Goal: Information Seeking & Learning: Learn about a topic

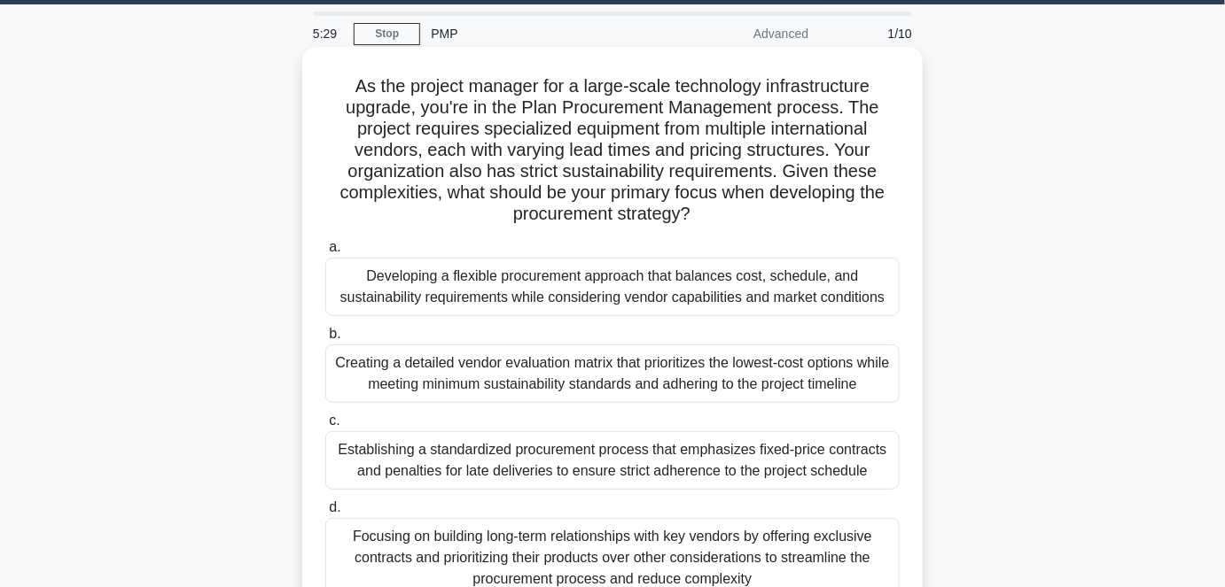
scroll to position [80, 0]
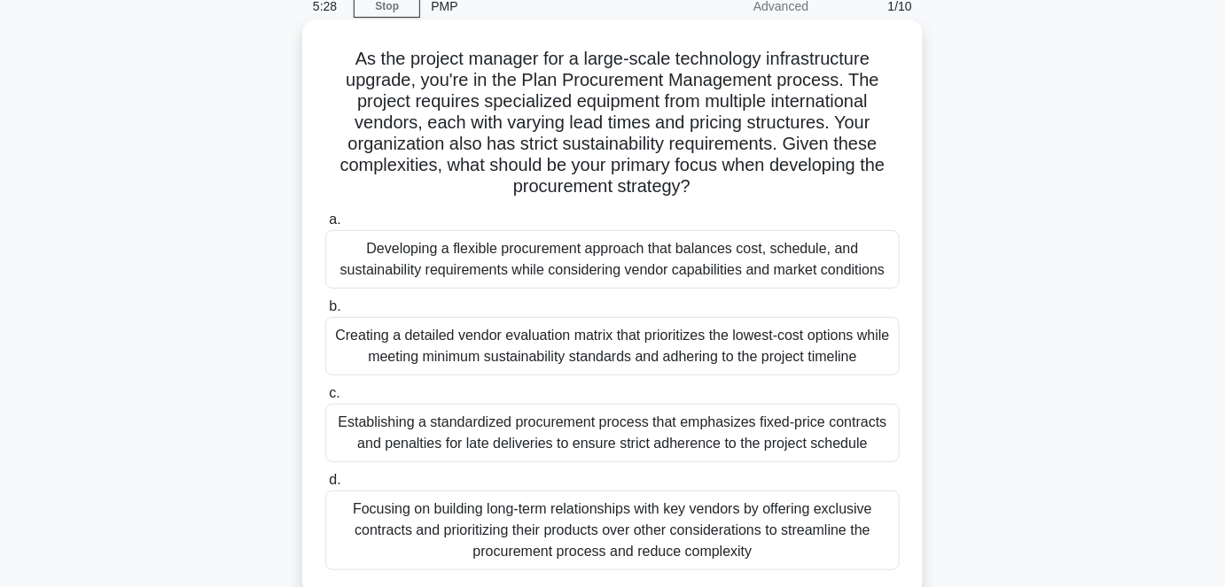
click at [583, 435] on div "Establishing a standardized procurement process that emphasizes fixed-price con…" at bounding box center [612, 433] width 574 height 58
click at [325, 400] on input "c. Establishing a standardized procurement process that emphasizes fixed-price …" at bounding box center [325, 394] width 0 height 12
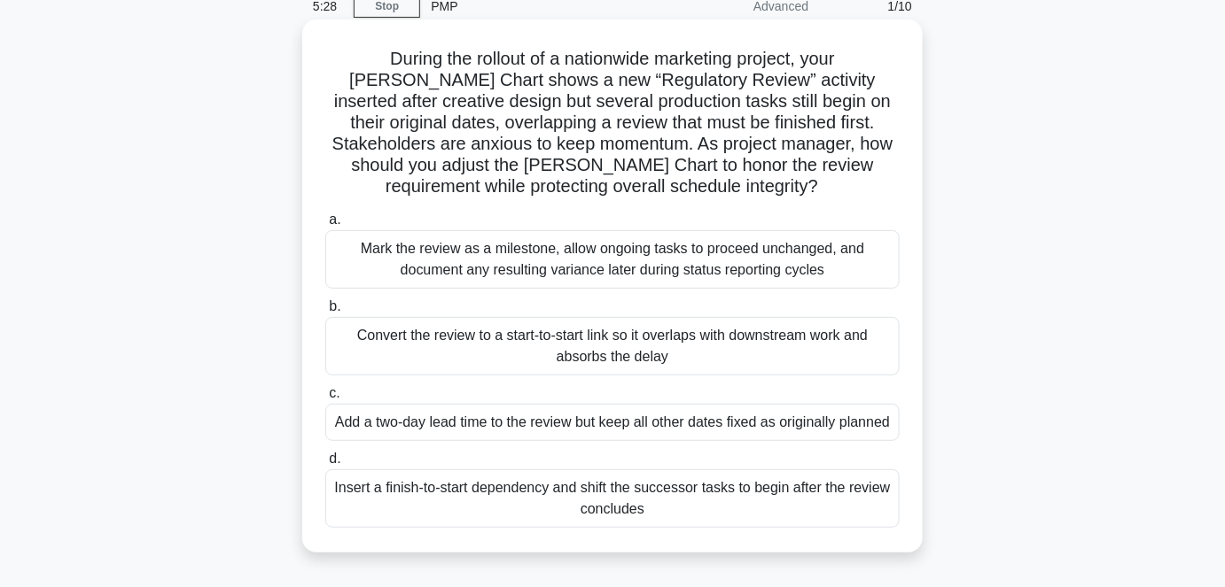
click at [584, 435] on div "Add a two-day lead time to the review but keep all other dates fixed as origina…" at bounding box center [612, 422] width 574 height 37
click at [325, 400] on input "c. Add a two-day lead time to the review but keep all other dates fixed as orig…" at bounding box center [325, 394] width 0 height 12
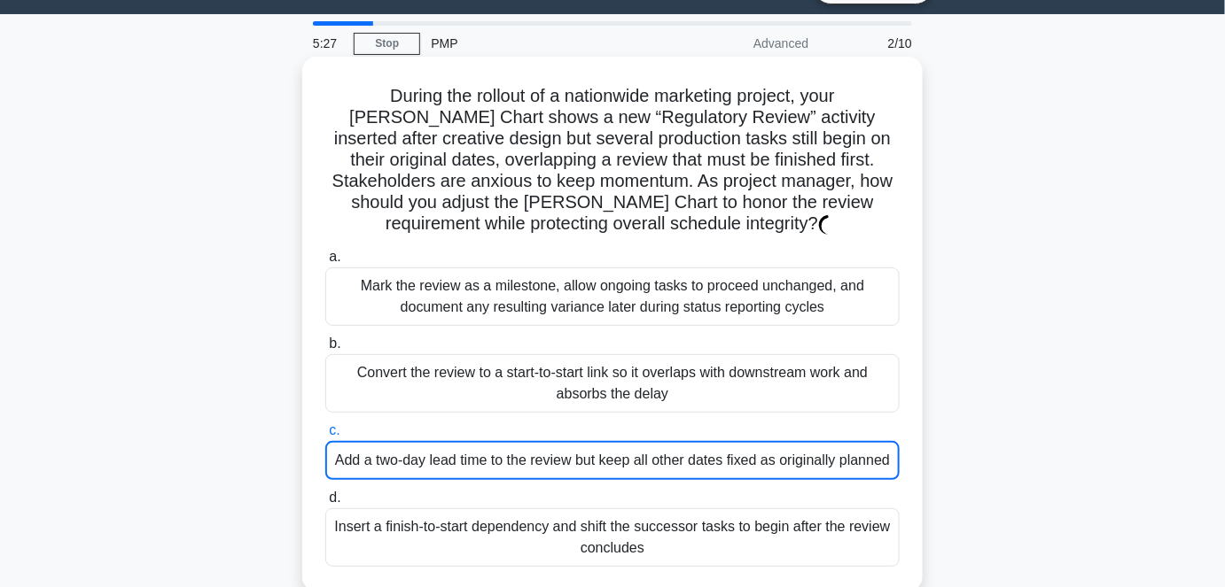
scroll to position [0, 0]
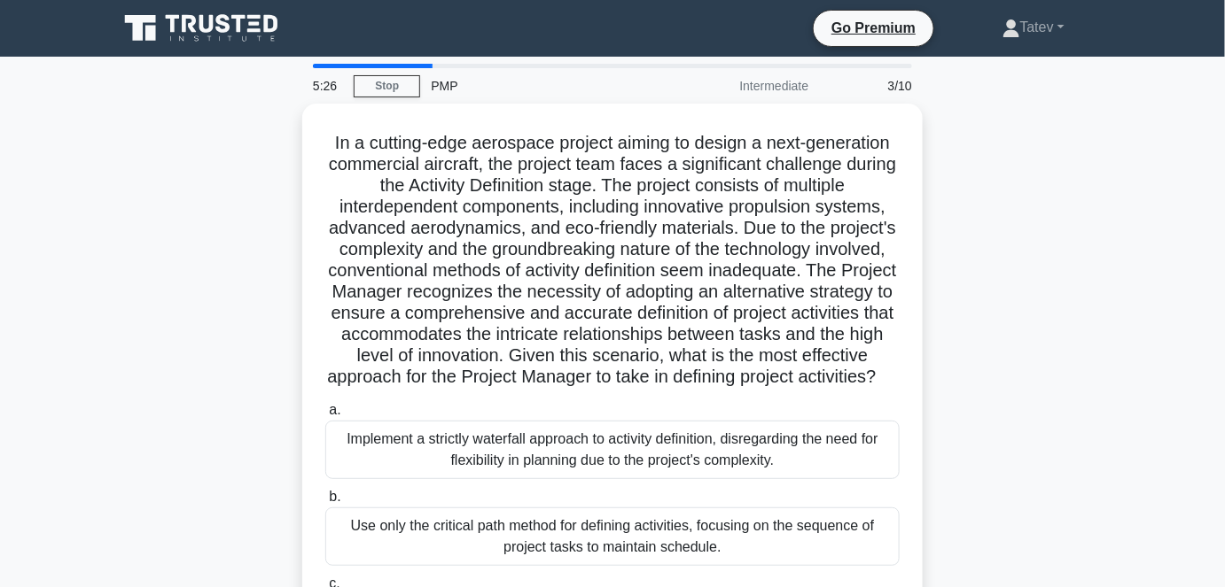
click at [583, 433] on label "a. Implement a strictly waterfall approach to activity definition, disregarding…" at bounding box center [612, 440] width 574 height 80
click at [325, 416] on input "a. Implement a strictly waterfall approach to activity definition, disregarding…" at bounding box center [325, 411] width 0 height 12
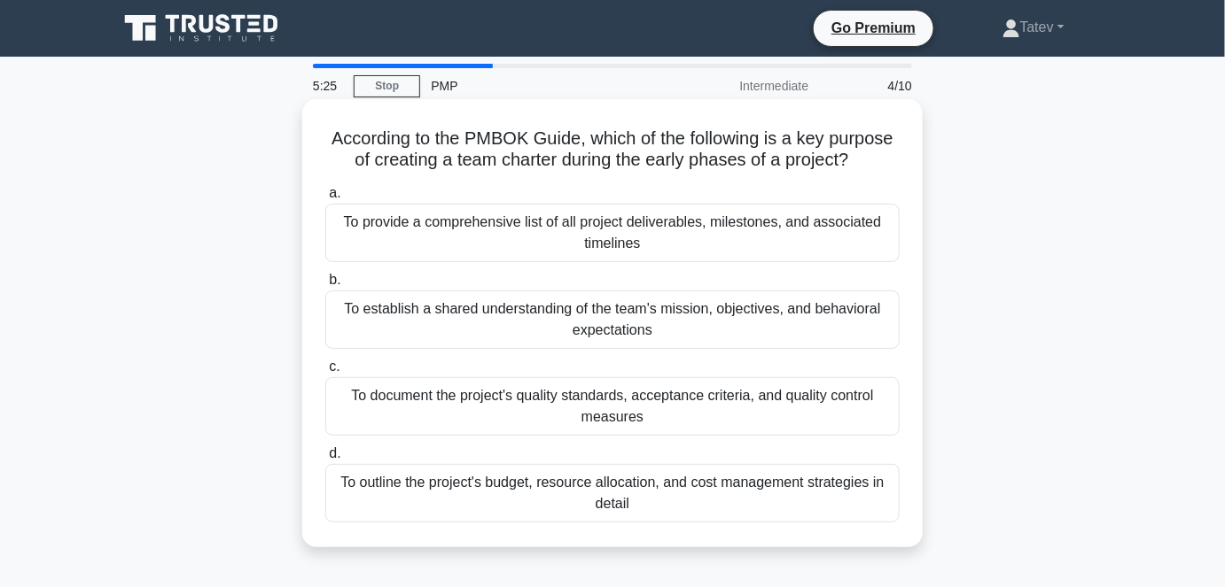
click at [584, 433] on div "To document the project's quality standards, acceptance criteria, and quality c…" at bounding box center [612, 406] width 574 height 58
click at [325, 373] on input "c. To document the project's quality standards, acceptance criteria, and qualit…" at bounding box center [325, 368] width 0 height 12
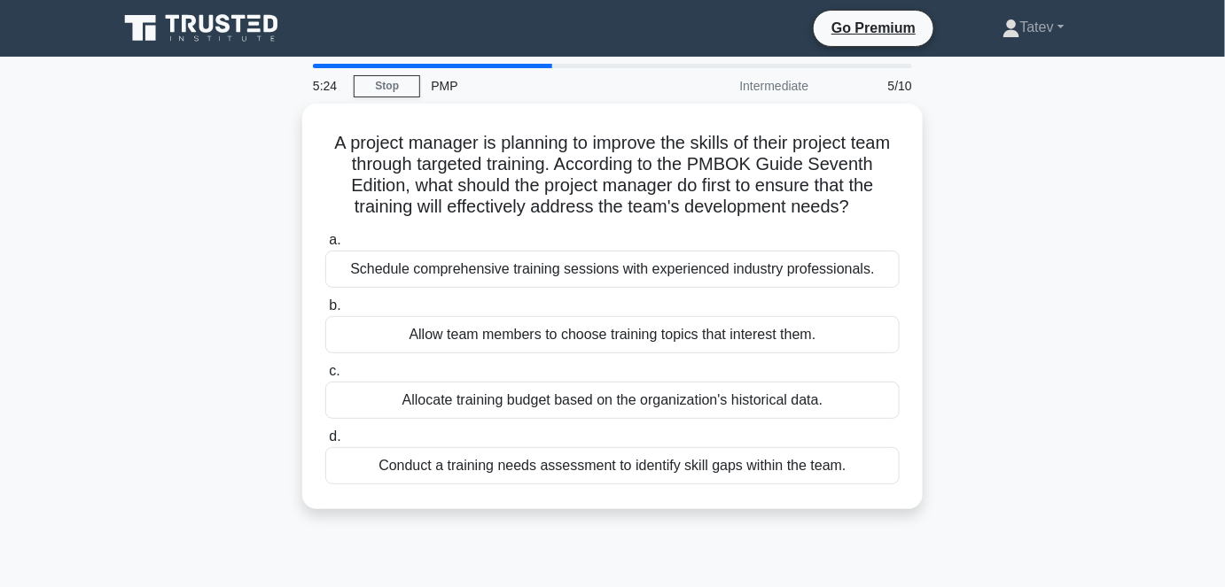
click at [584, 419] on div "Allocate training budget based on the organization's historical data." at bounding box center [612, 400] width 574 height 37
click at [325, 377] on input "c. Allocate training budget based on the organization's historical data." at bounding box center [325, 372] width 0 height 12
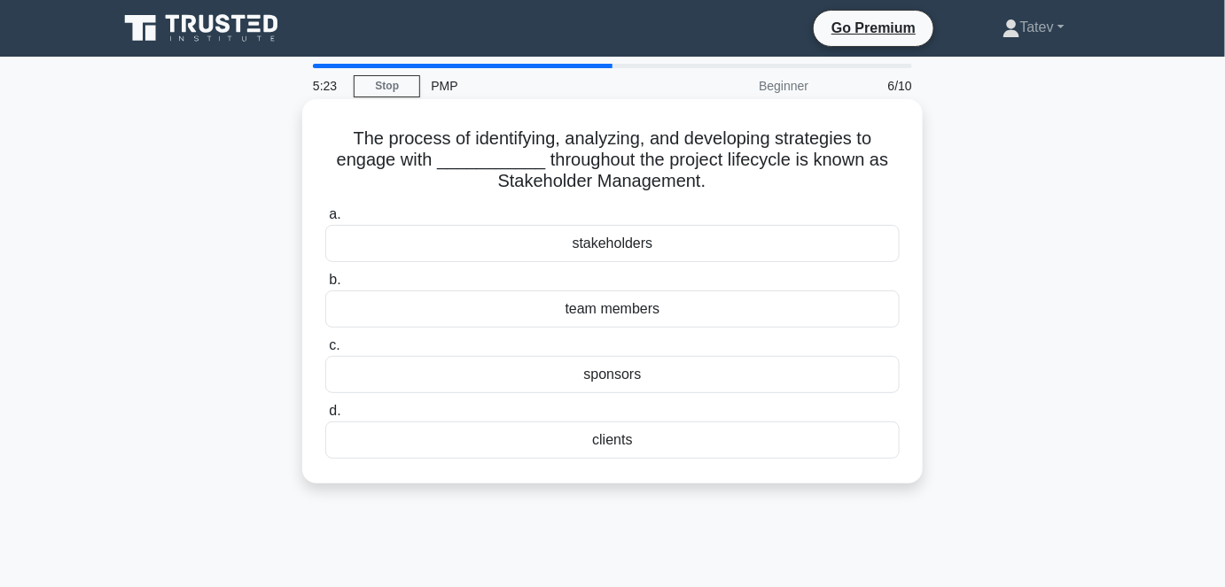
click at [584, 432] on div "clients" at bounding box center [612, 440] width 574 height 37
click at [325, 417] on input "d. clients" at bounding box center [325, 412] width 0 height 12
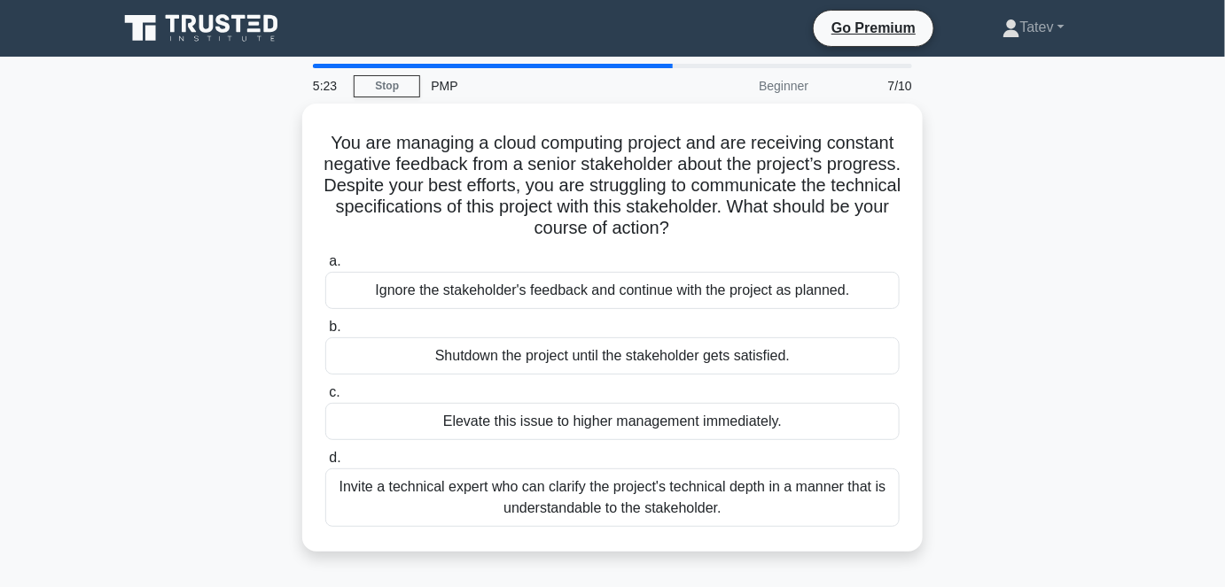
click at [585, 431] on div "Elevate this issue to higher management immediately." at bounding box center [612, 421] width 574 height 37
click at [325, 399] on input "c. Elevate this issue to higher management immediately." at bounding box center [325, 393] width 0 height 12
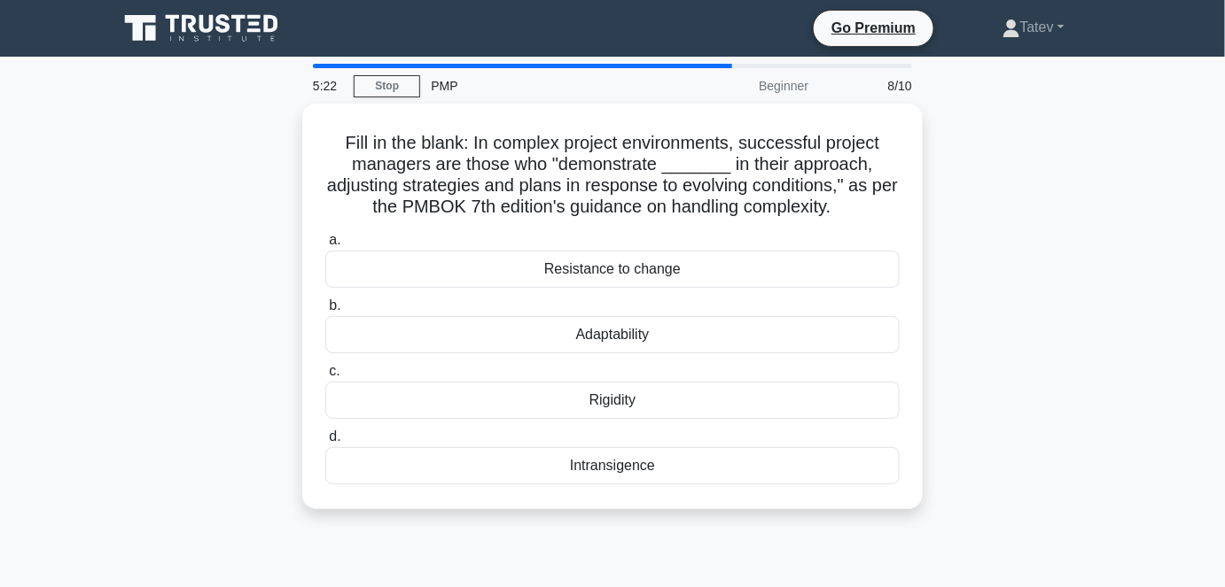
click at [585, 431] on label "d. Intransigence" at bounding box center [612, 455] width 574 height 58
click at [325, 432] on input "d. Intransigence" at bounding box center [325, 438] width 0 height 12
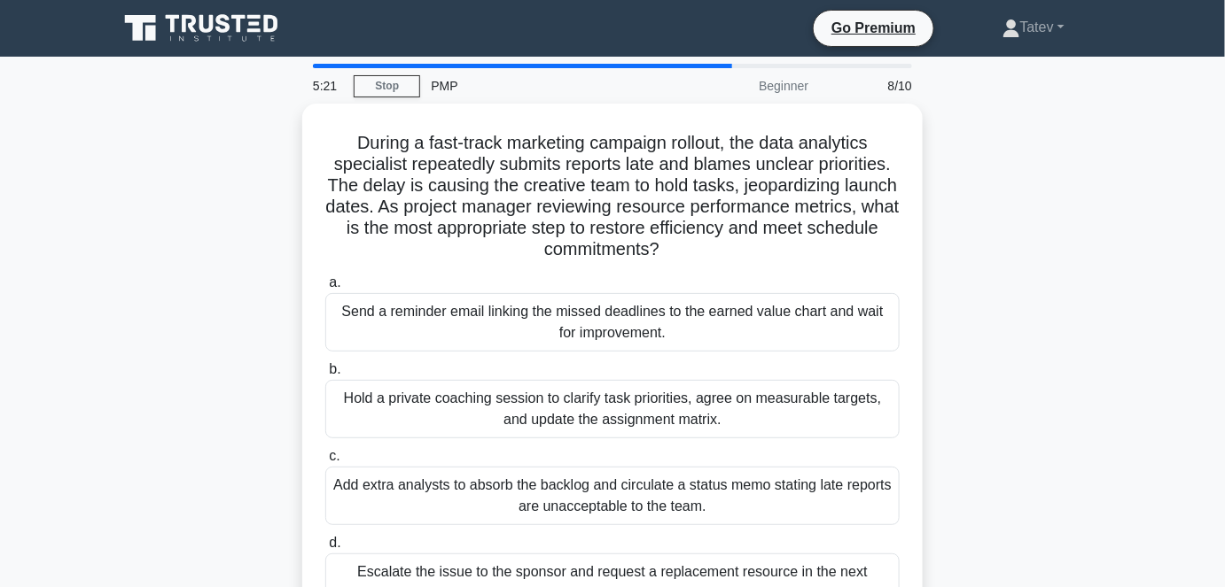
click at [585, 431] on div "Hold a private coaching session to clarify task priorities, agree on measurable…" at bounding box center [612, 409] width 574 height 58
click at [325, 376] on input "b. Hold a private coaching session to clarify task priorities, agree on measura…" at bounding box center [325, 370] width 0 height 12
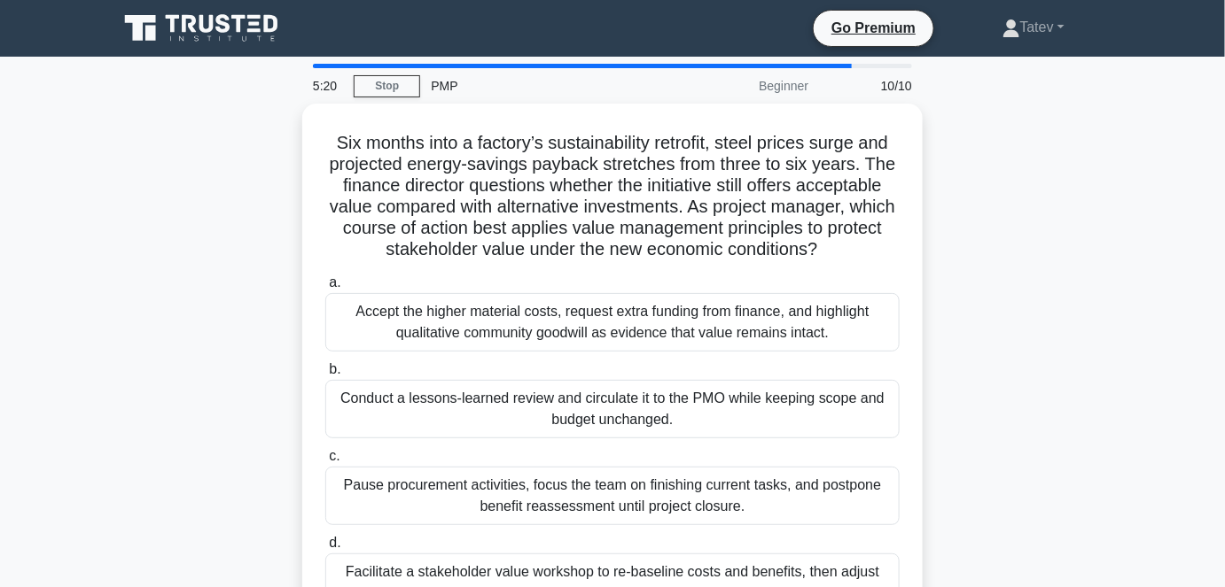
click at [585, 431] on div "Conduct a lessons-learned review and circulate it to the PMO while keeping scop…" at bounding box center [612, 409] width 574 height 58
click at [325, 376] on input "b. Conduct a lessons-learned review and circulate it to the PMO while keeping s…" at bounding box center [325, 370] width 0 height 12
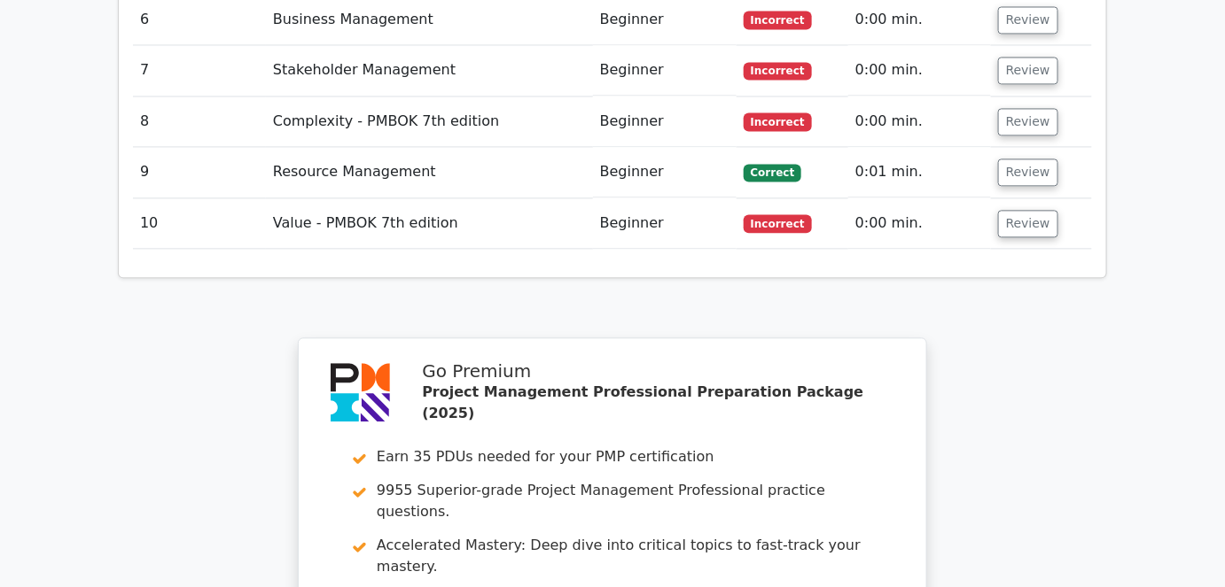
scroll to position [3798, 0]
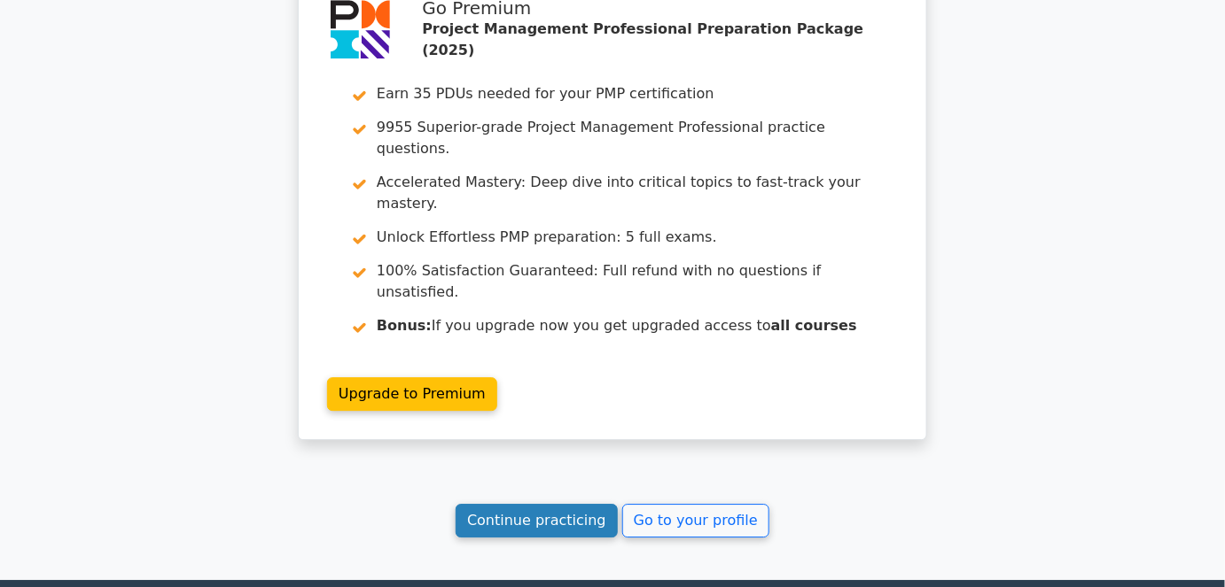
click at [558, 504] on link "Continue practicing" at bounding box center [536, 521] width 162 height 34
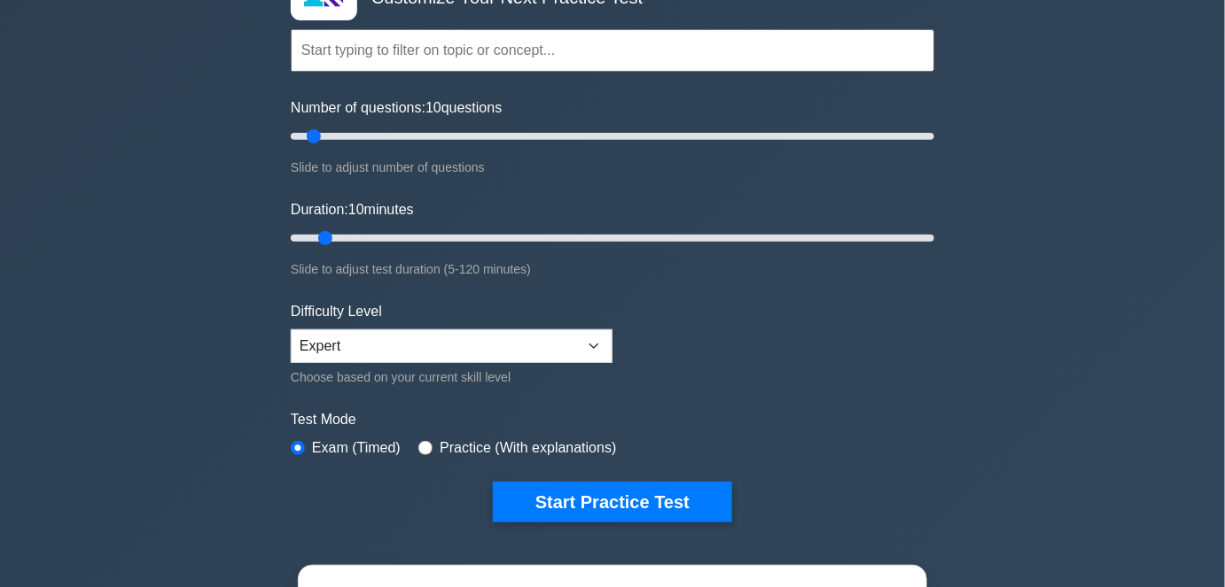
scroll to position [241, 0]
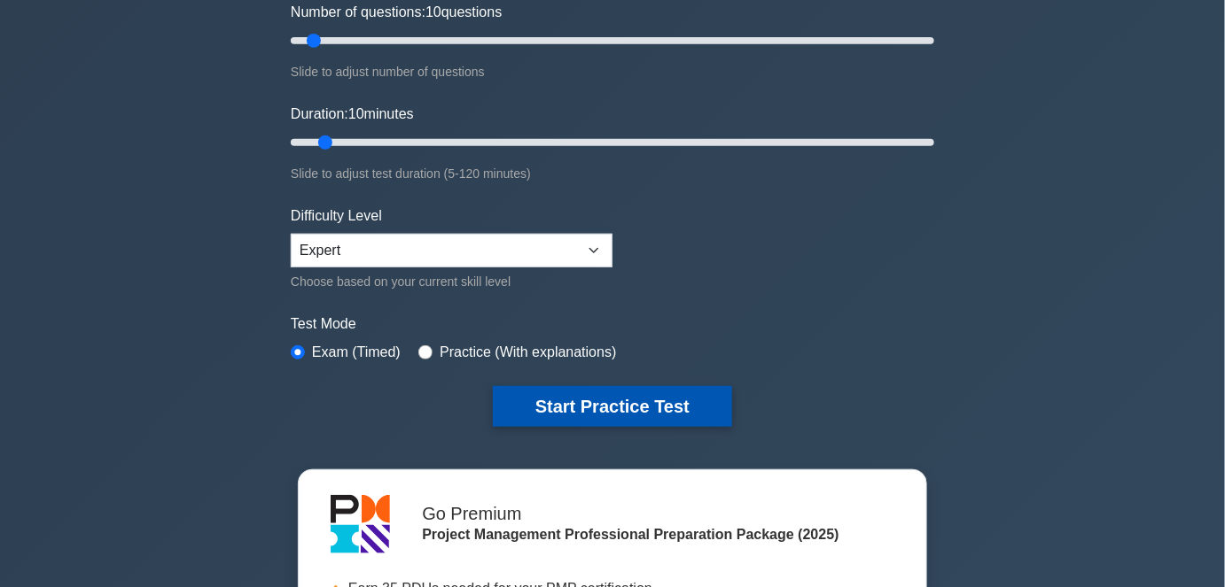
click at [526, 400] on button "Start Practice Test" at bounding box center [612, 406] width 239 height 41
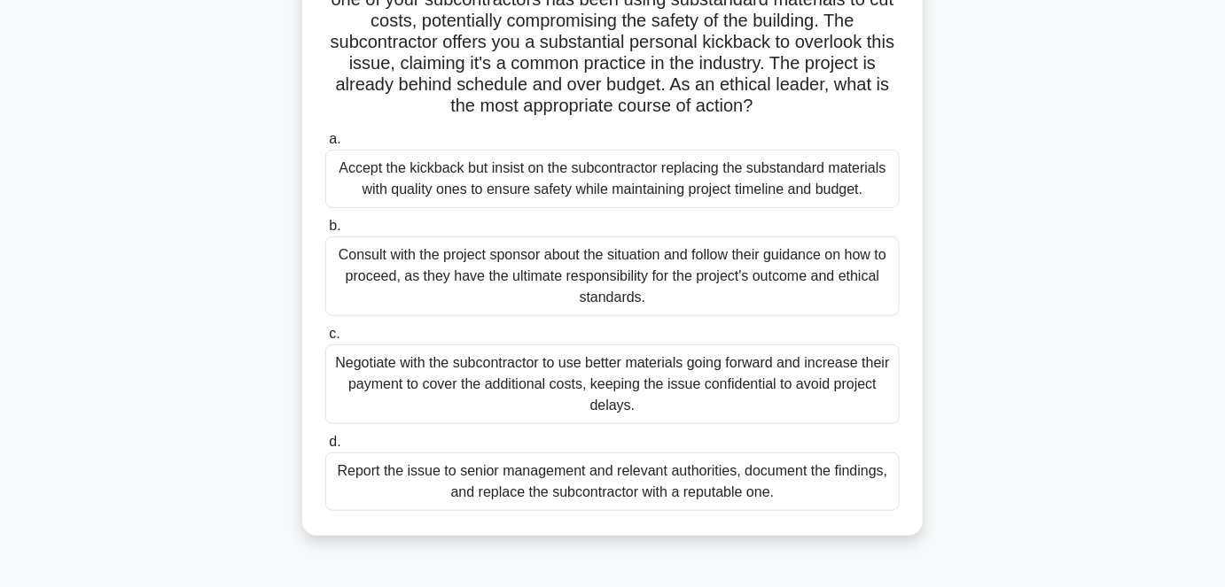
scroll to position [241, 0]
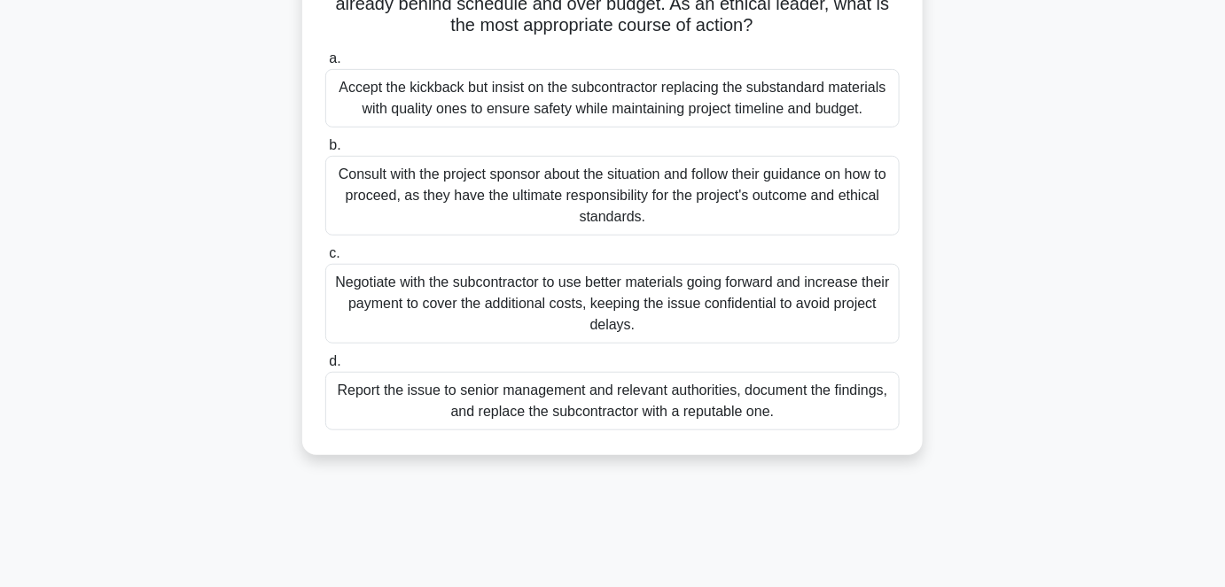
click at [380, 400] on div "Report the issue to senior management and relevant authorities, document the fi…" at bounding box center [612, 401] width 574 height 58
click at [325, 368] on input "d. Report the issue to senior management and relevant authorities, document the…" at bounding box center [325, 362] width 0 height 12
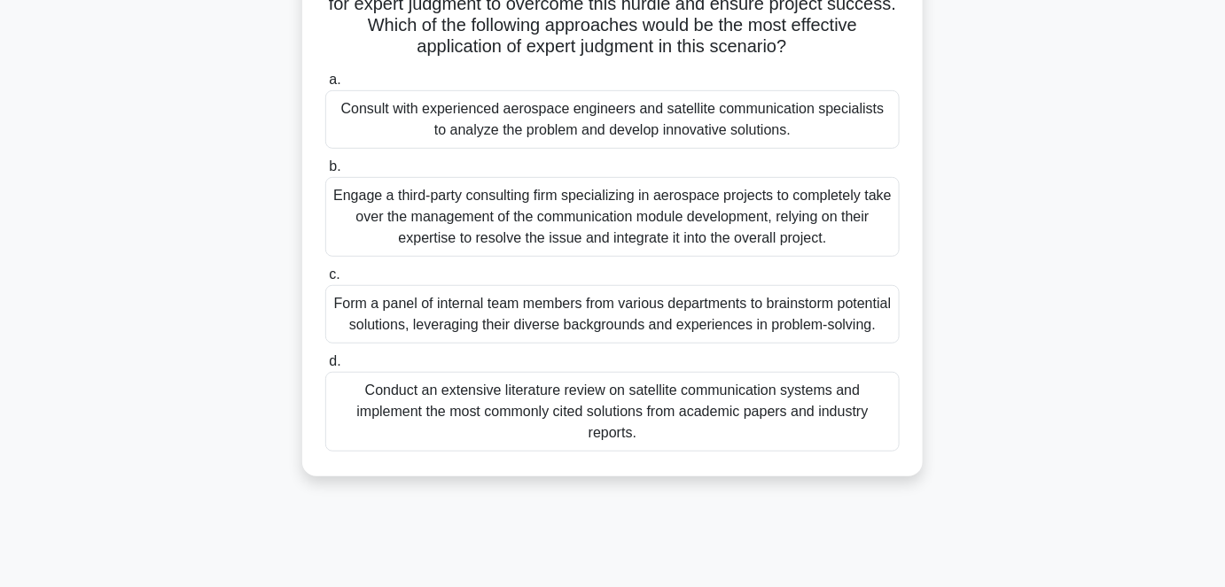
click at [589, 123] on div "Consult with experienced aerospace engineers and satellite communication specia…" at bounding box center [612, 119] width 574 height 58
click at [325, 86] on input "a. Consult with experienced aerospace engineers and satellite communication spe…" at bounding box center [325, 80] width 0 height 12
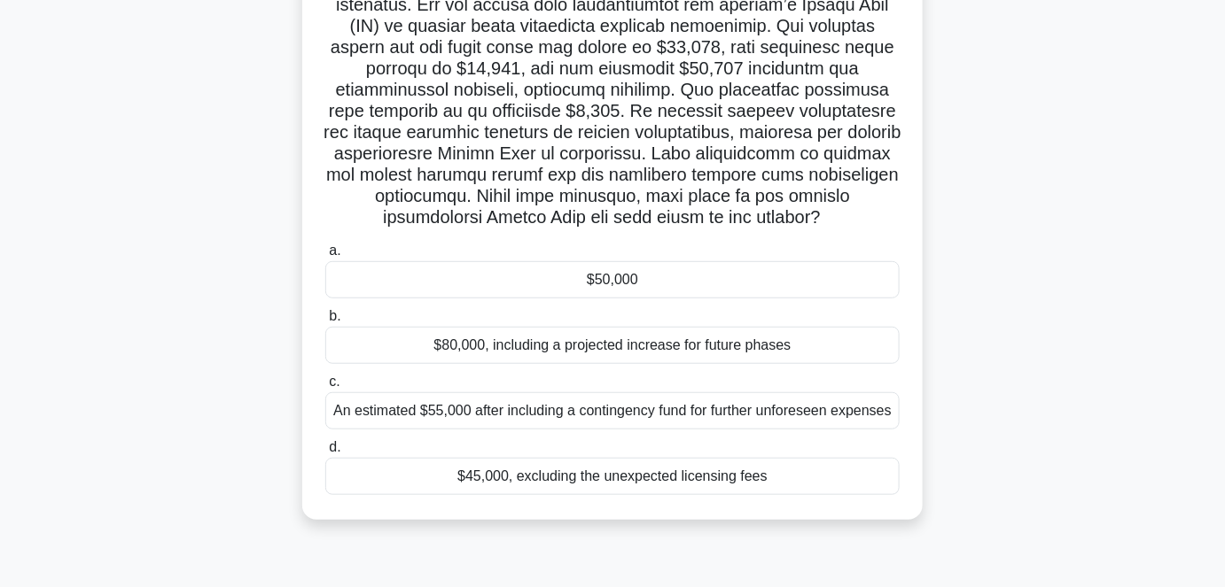
scroll to position [208, 0]
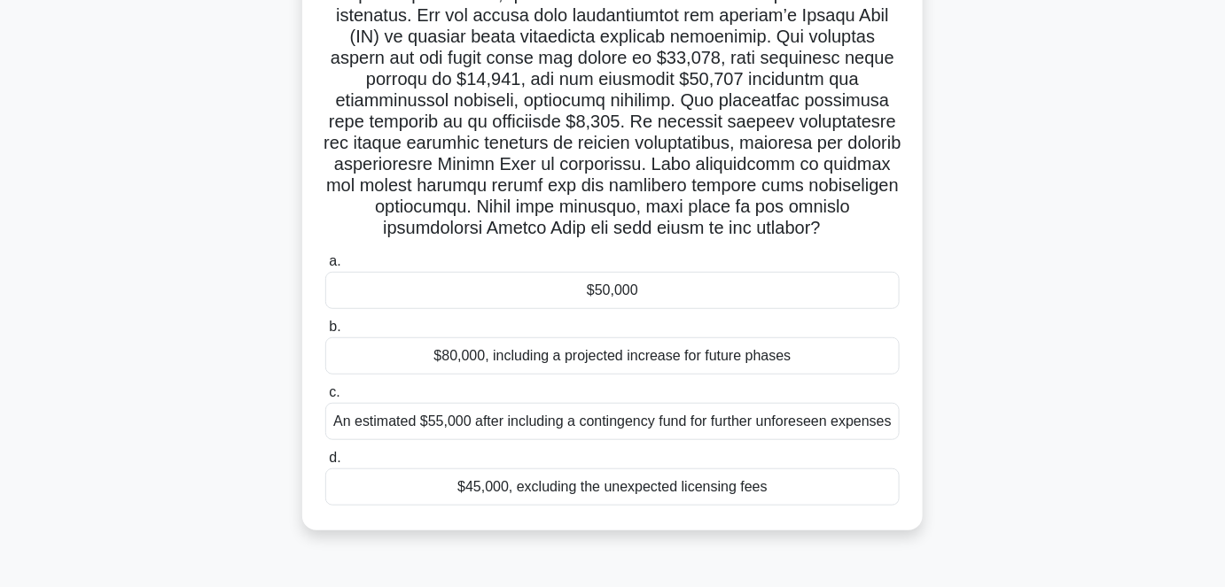
click at [562, 309] on div "$50,000" at bounding box center [612, 290] width 574 height 37
click at [325, 268] on input "a. $50,000" at bounding box center [325, 262] width 0 height 12
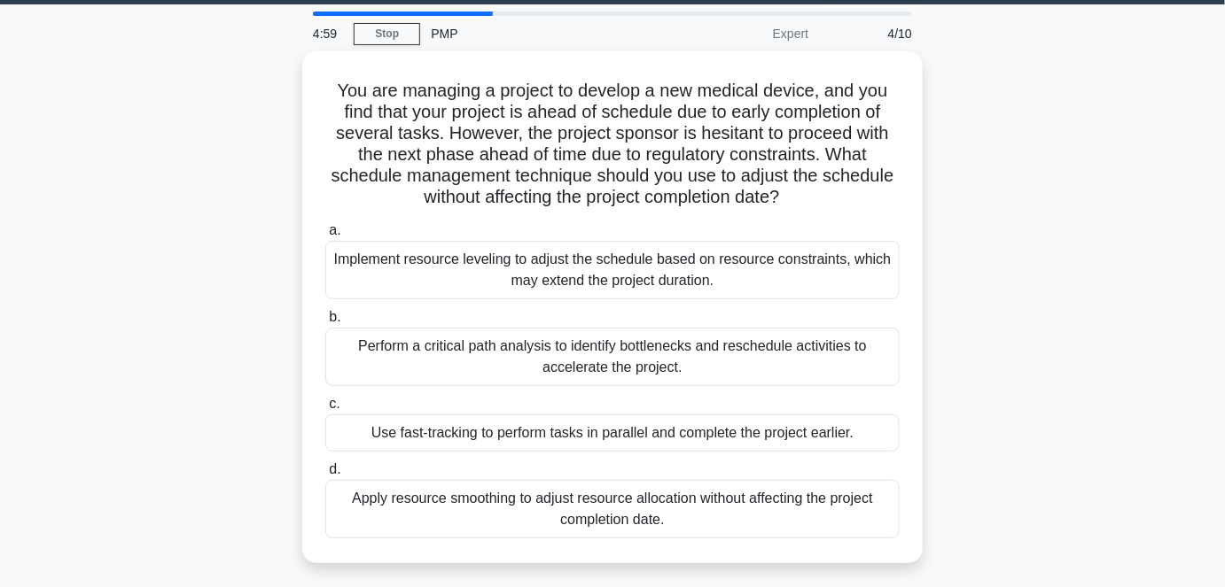
scroll to position [80, 0]
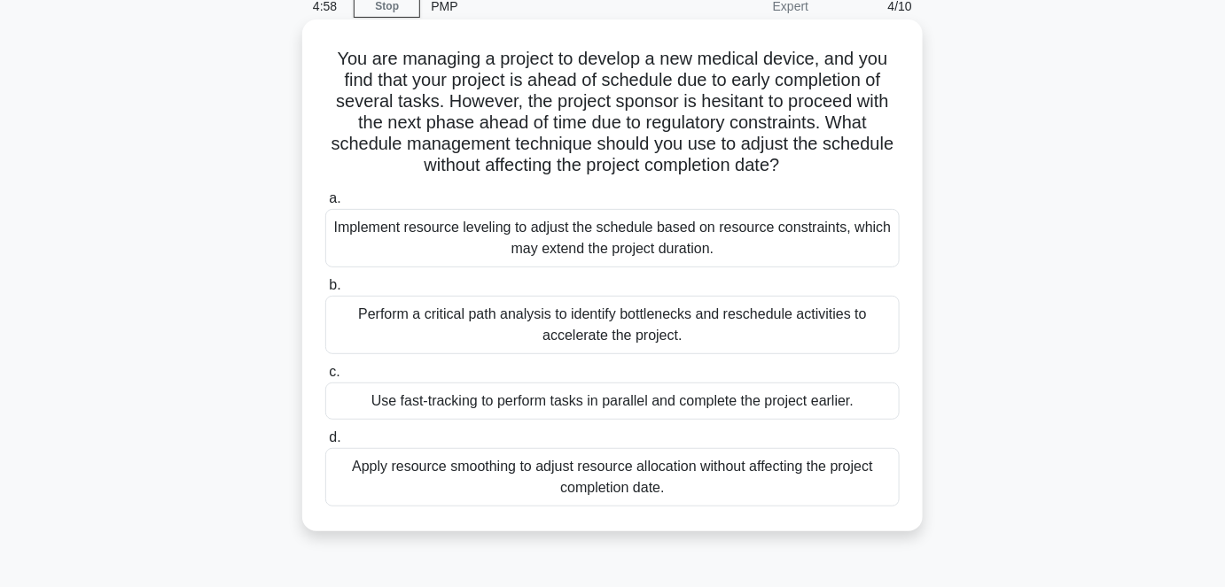
click at [546, 482] on div "Apply resource smoothing to adjust resource allocation without affecting the pr…" at bounding box center [612, 477] width 574 height 58
click at [325, 444] on input "d. Apply resource smoothing to adjust resource allocation without affecting the…" at bounding box center [325, 438] width 0 height 12
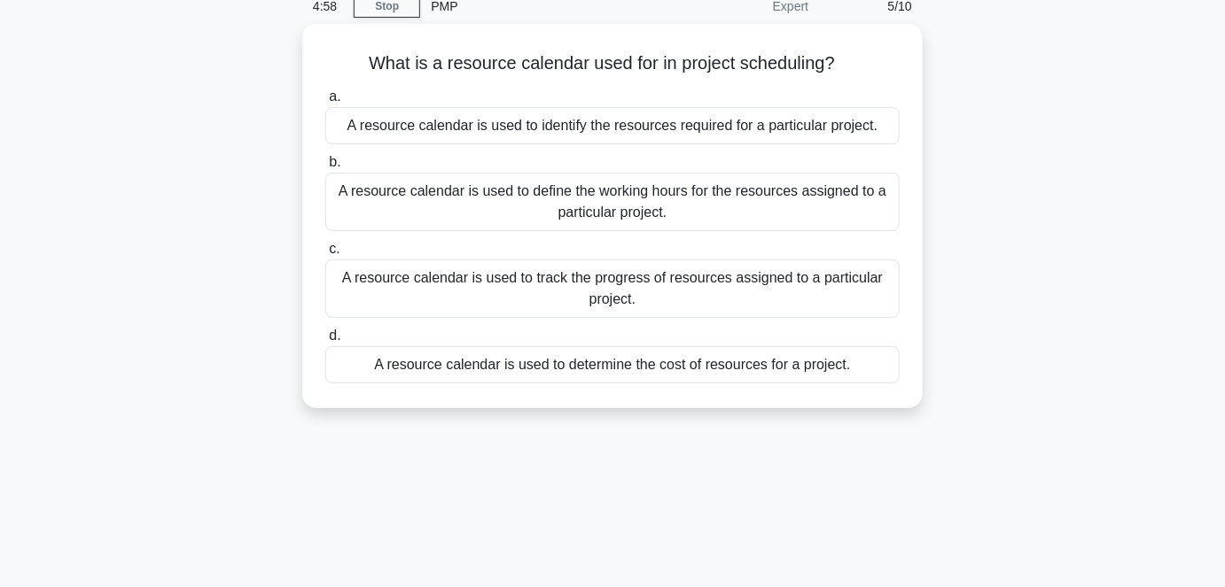
scroll to position [0, 0]
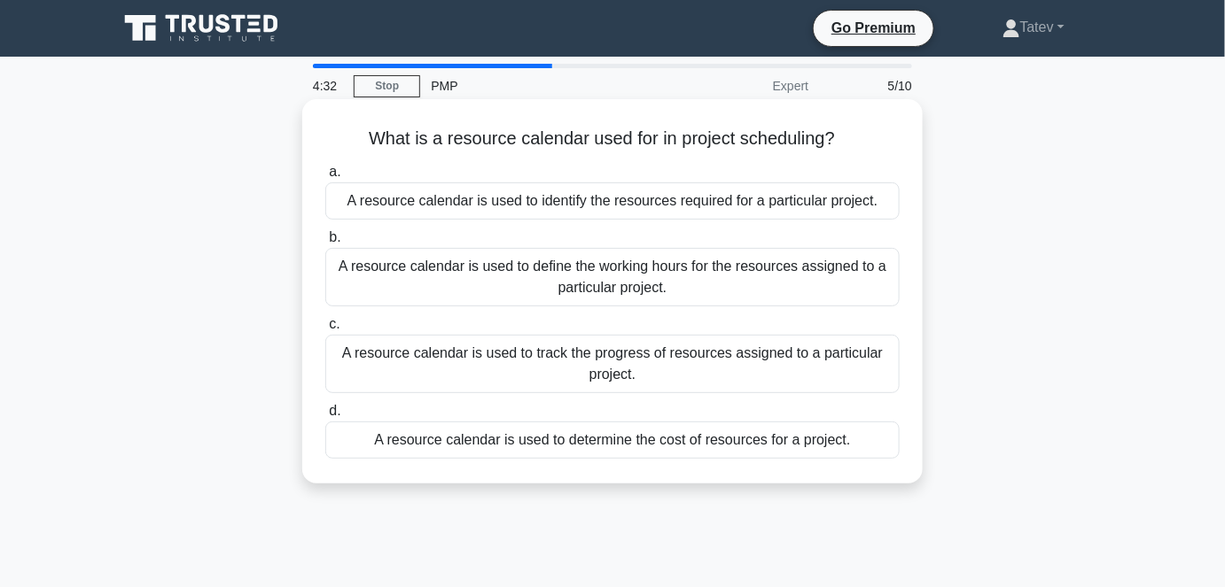
click at [624, 305] on div "A resource calendar is used to define the working hours for the resources assig…" at bounding box center [612, 277] width 574 height 58
click at [325, 244] on input "b. A resource calendar is used to define the working hours for the resources as…" at bounding box center [325, 238] width 0 height 12
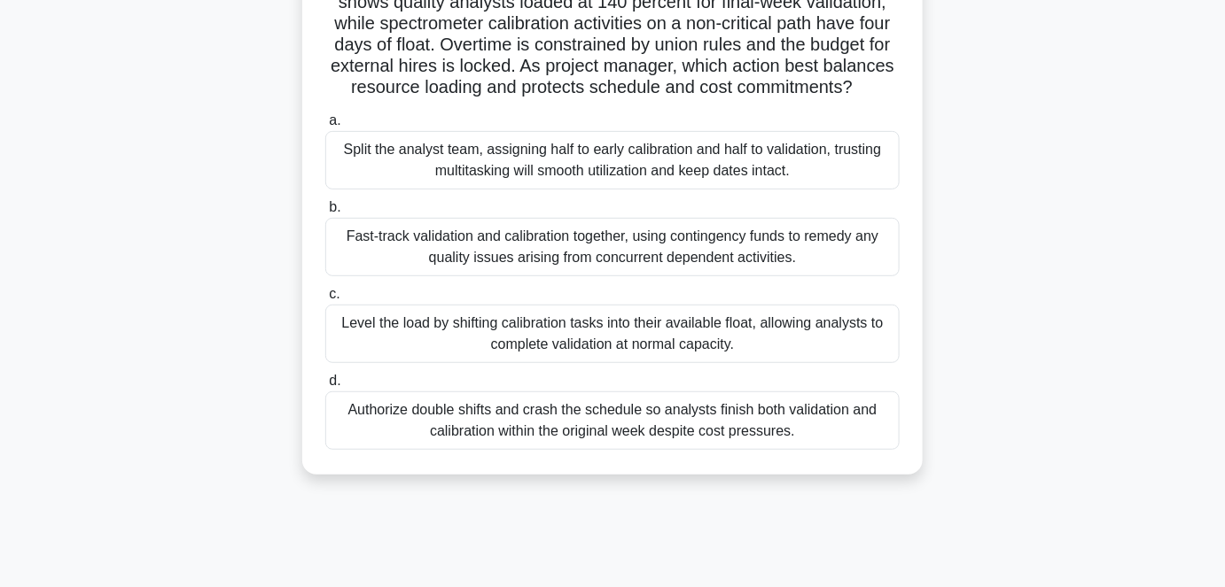
scroll to position [160, 0]
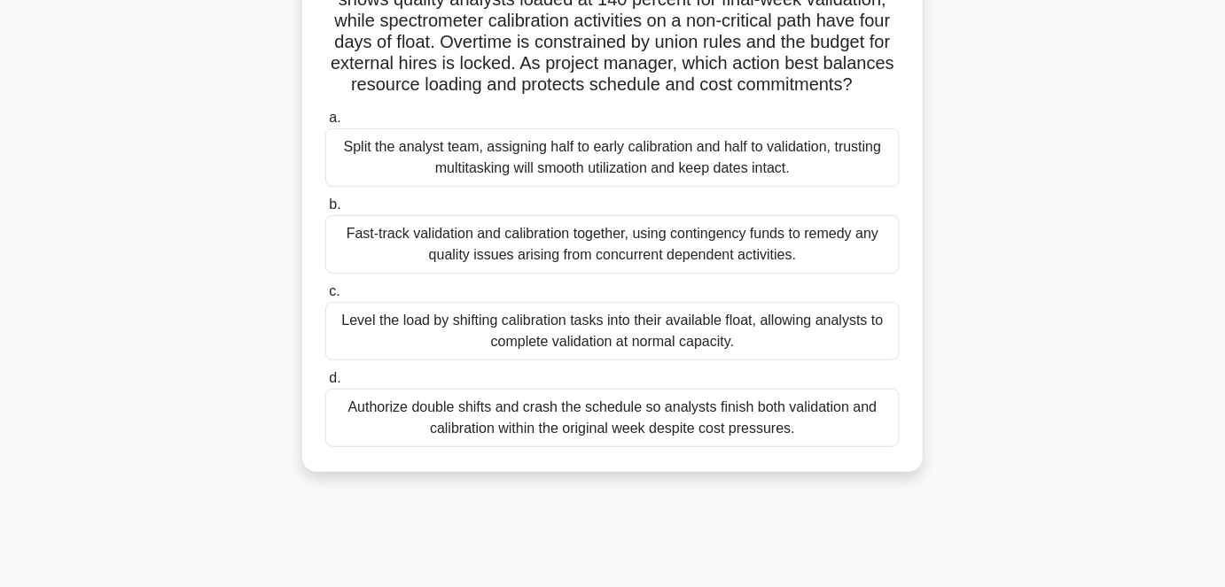
click at [505, 361] on div "Level the load by shifting calibration tasks into their available float, allowi…" at bounding box center [612, 331] width 574 height 58
click at [325, 298] on input "c. Level the load by shifting calibration tasks into their available float, all…" at bounding box center [325, 292] width 0 height 12
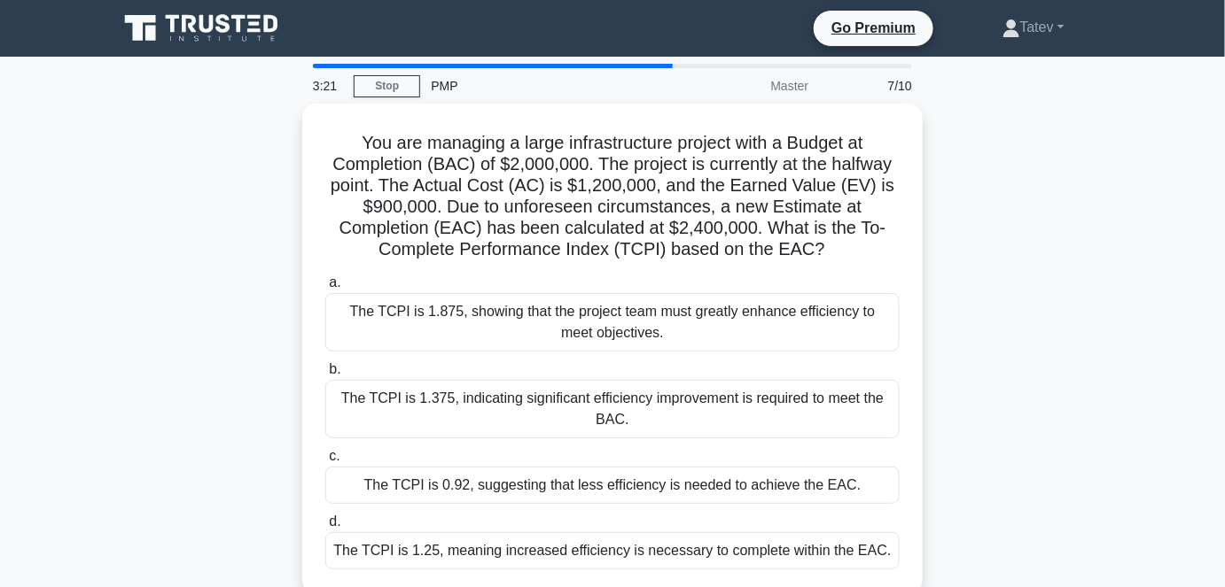
scroll to position [0, 0]
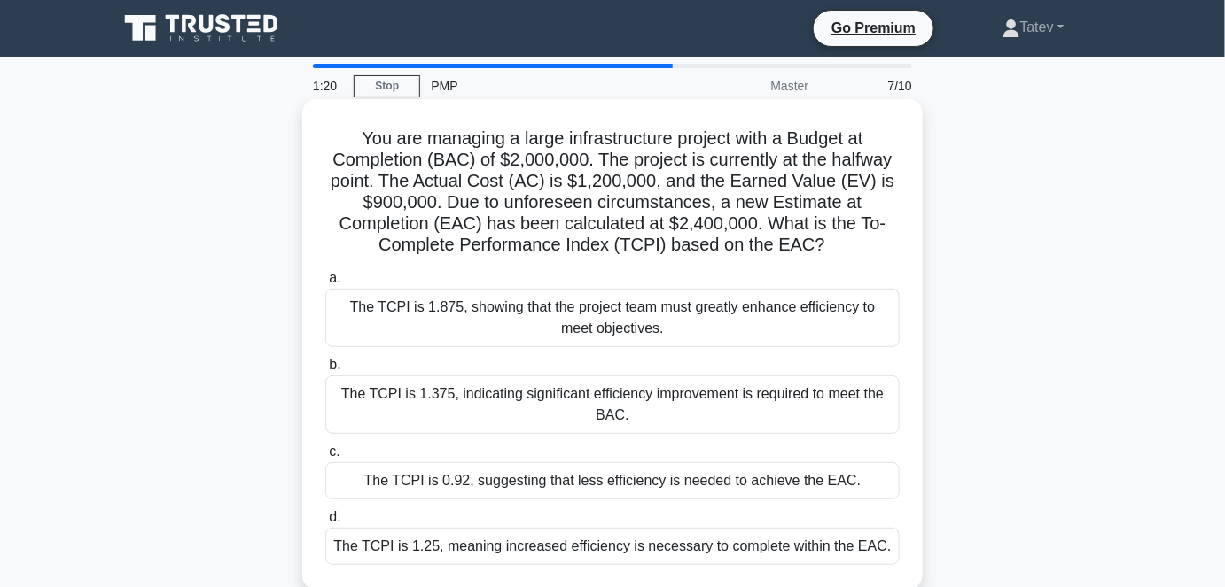
click at [746, 553] on div "The TCPI is 1.25, meaning increased efficiency is necessary to complete within …" at bounding box center [612, 546] width 574 height 37
click at [325, 524] on input "d. The TCPI is 1.25, meaning increased efficiency is necessary to complete with…" at bounding box center [325, 518] width 0 height 12
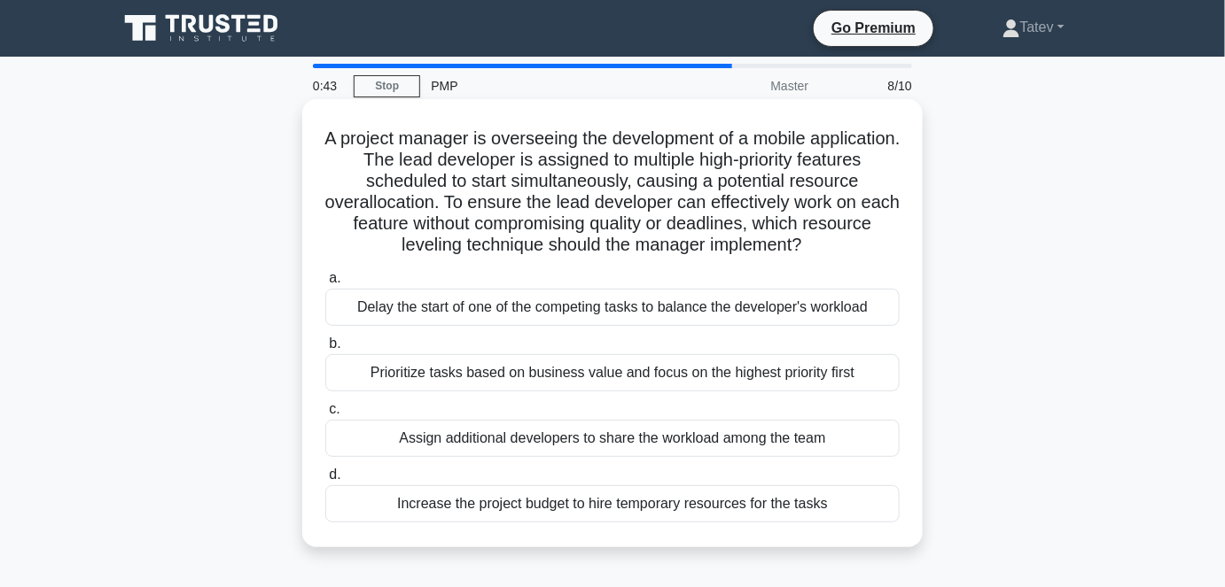
click at [685, 378] on div "Prioritize tasks based on business value and focus on the highest priority first" at bounding box center [612, 372] width 574 height 37
click at [325, 350] on input "b. Prioritize tasks based on business value and focus on the highest priority f…" at bounding box center [325, 344] width 0 height 12
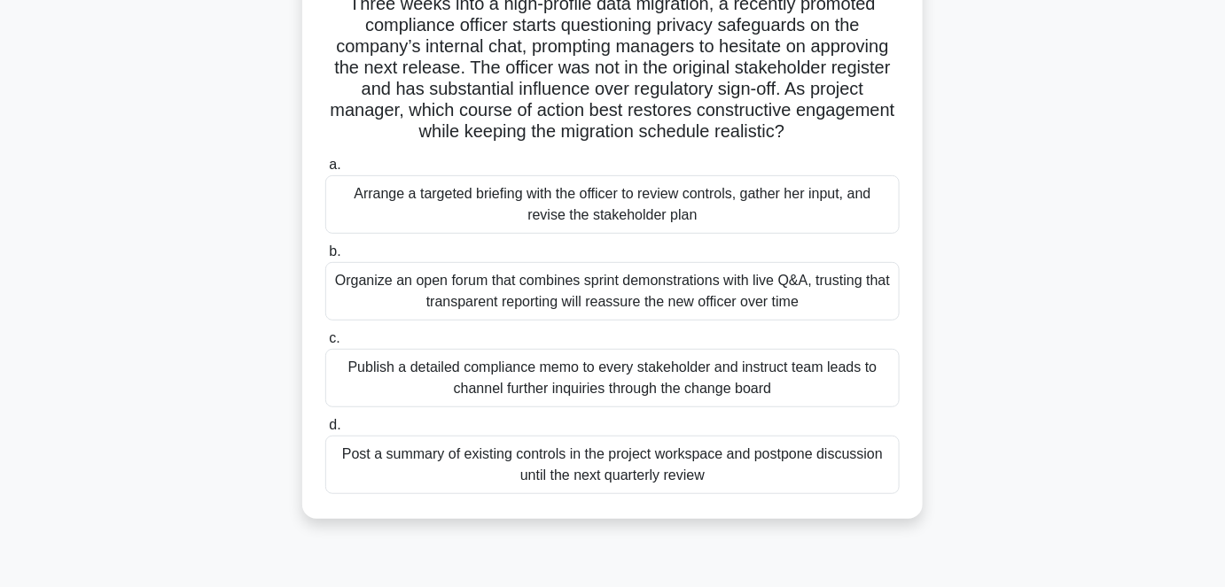
scroll to position [160, 0]
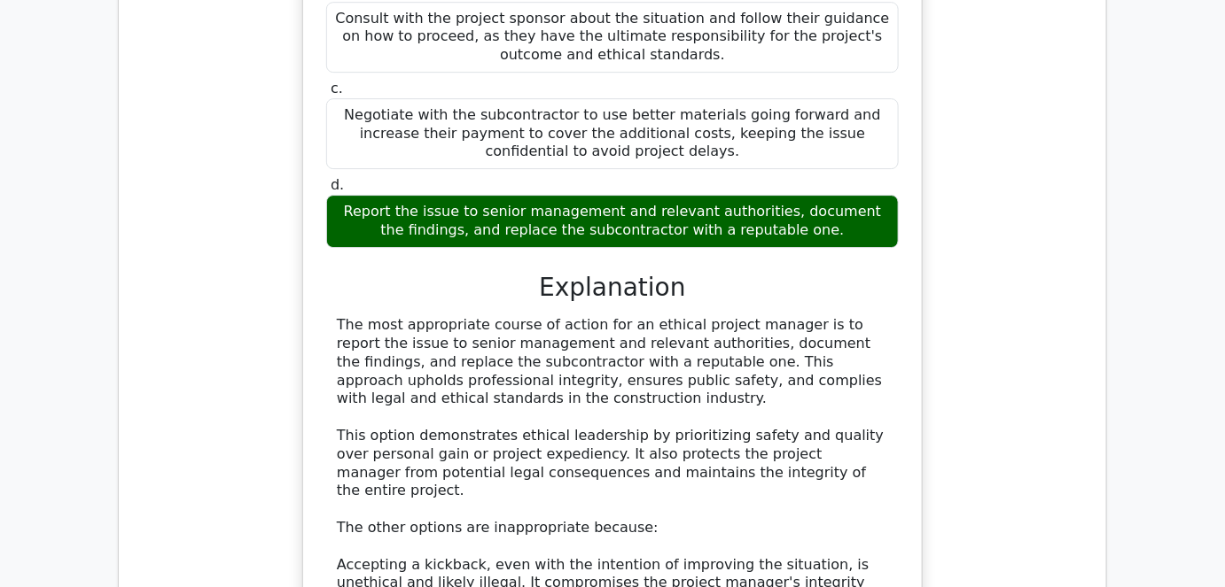
scroll to position [2336, 0]
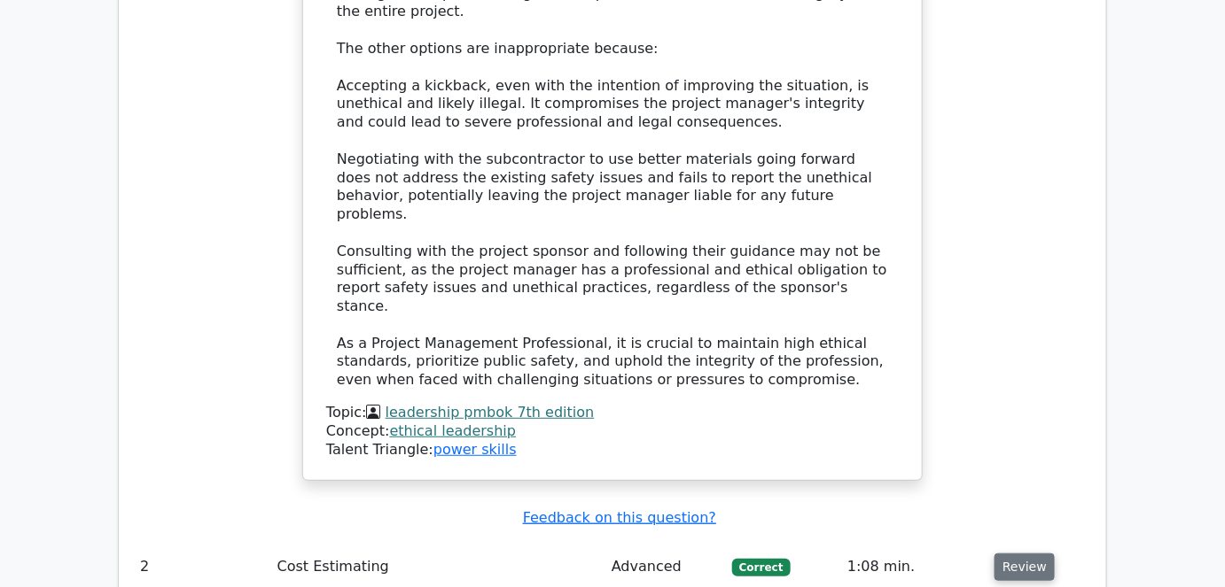
click at [1022, 554] on button "Review" at bounding box center [1024, 567] width 60 height 27
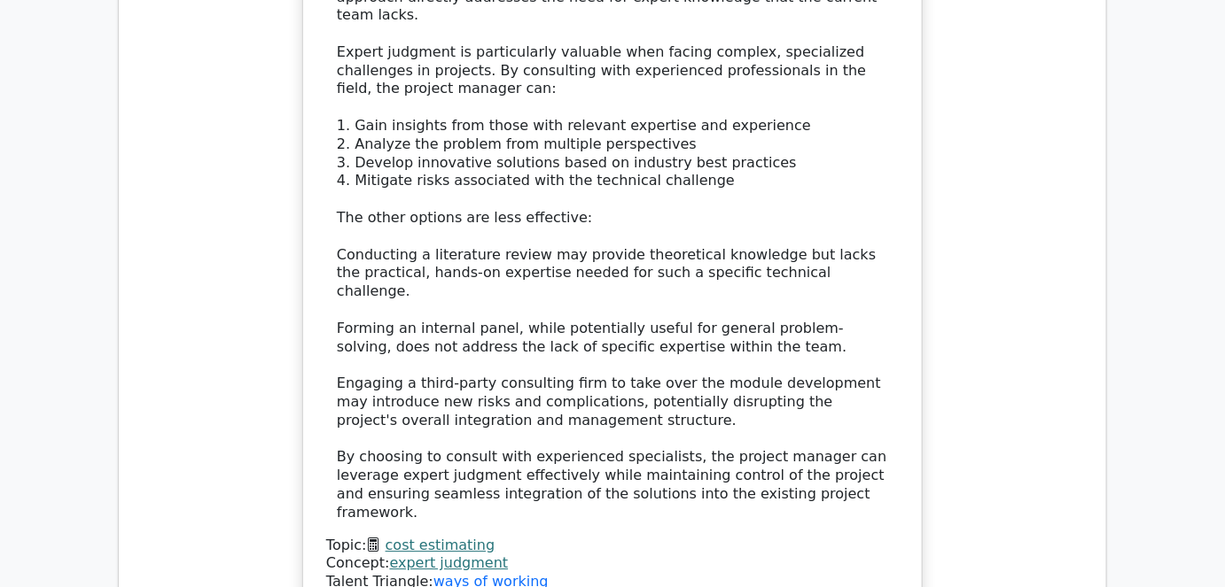
scroll to position [3705, 0]
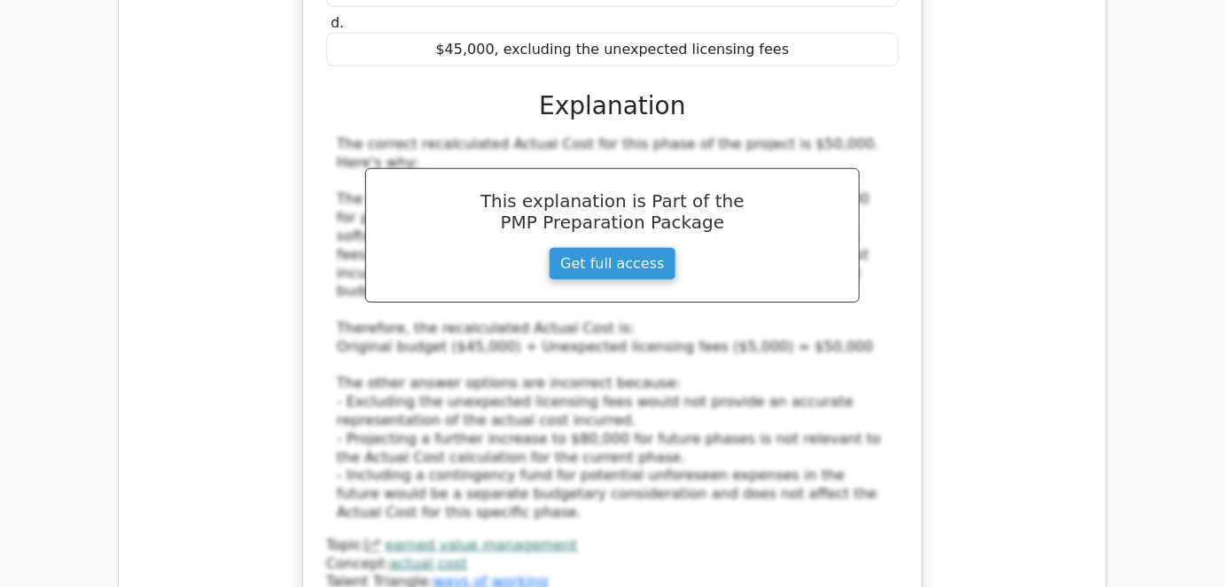
scroll to position [4994, 0]
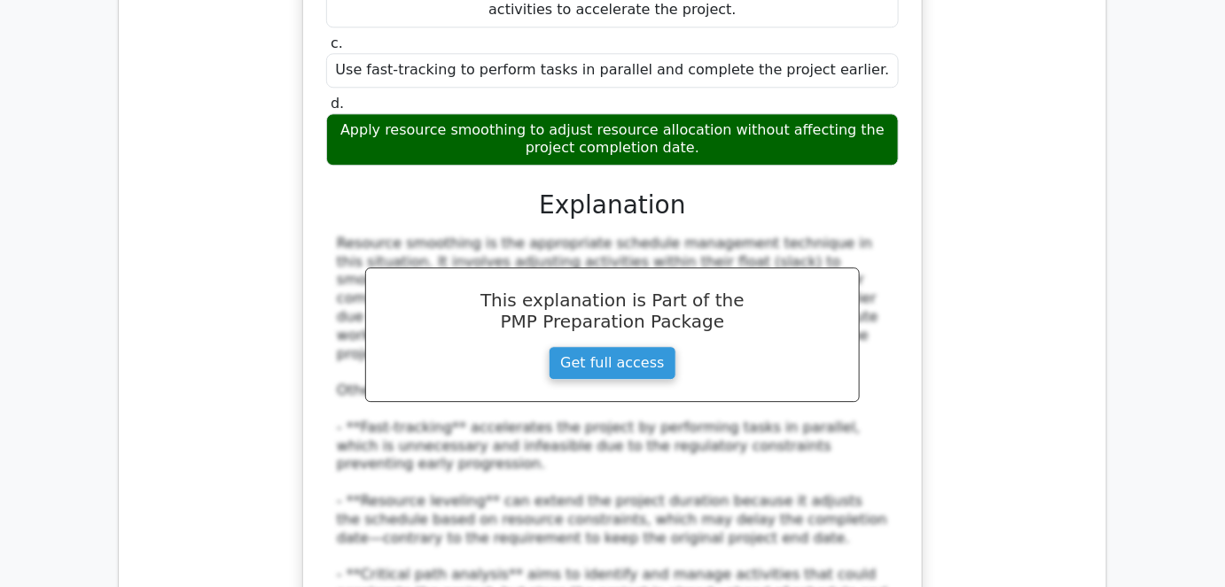
scroll to position [6041, 0]
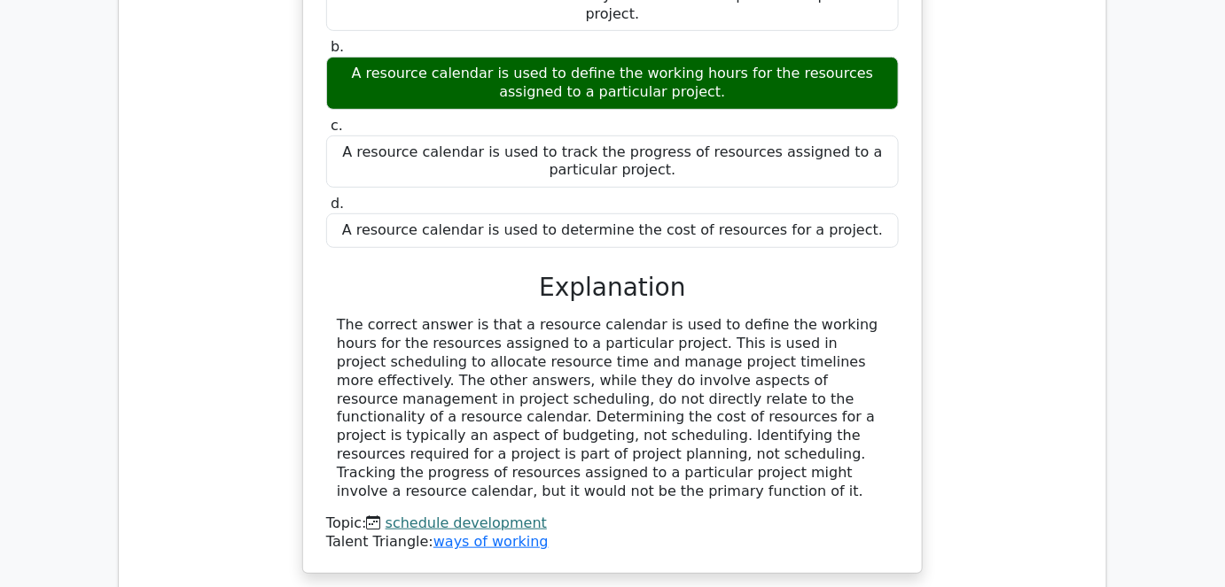
scroll to position [6927, 0]
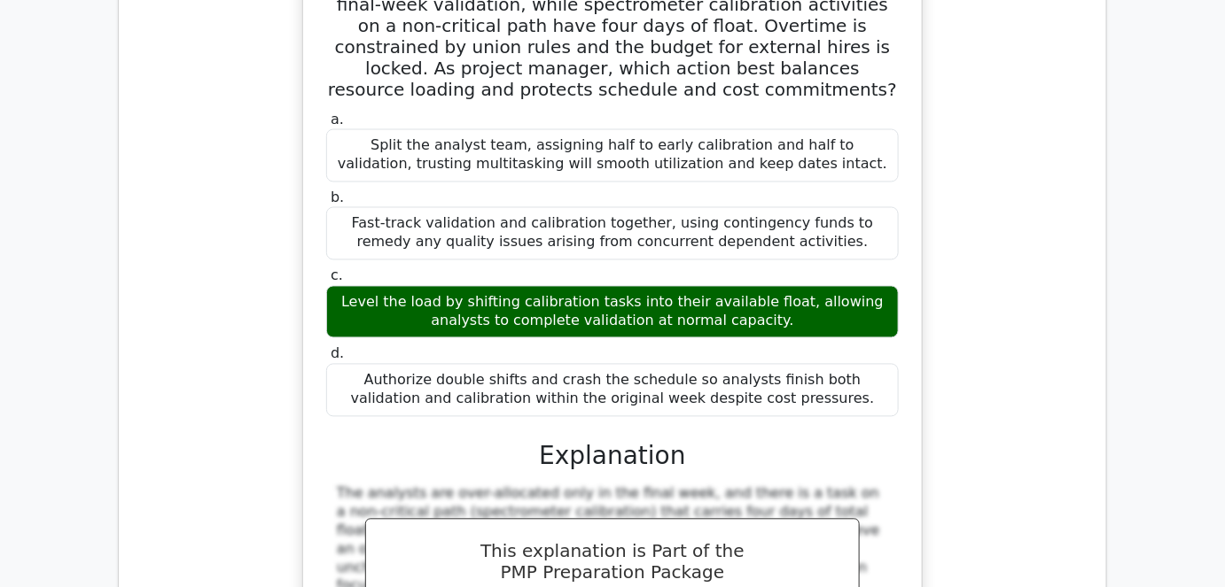
scroll to position [7974, 0]
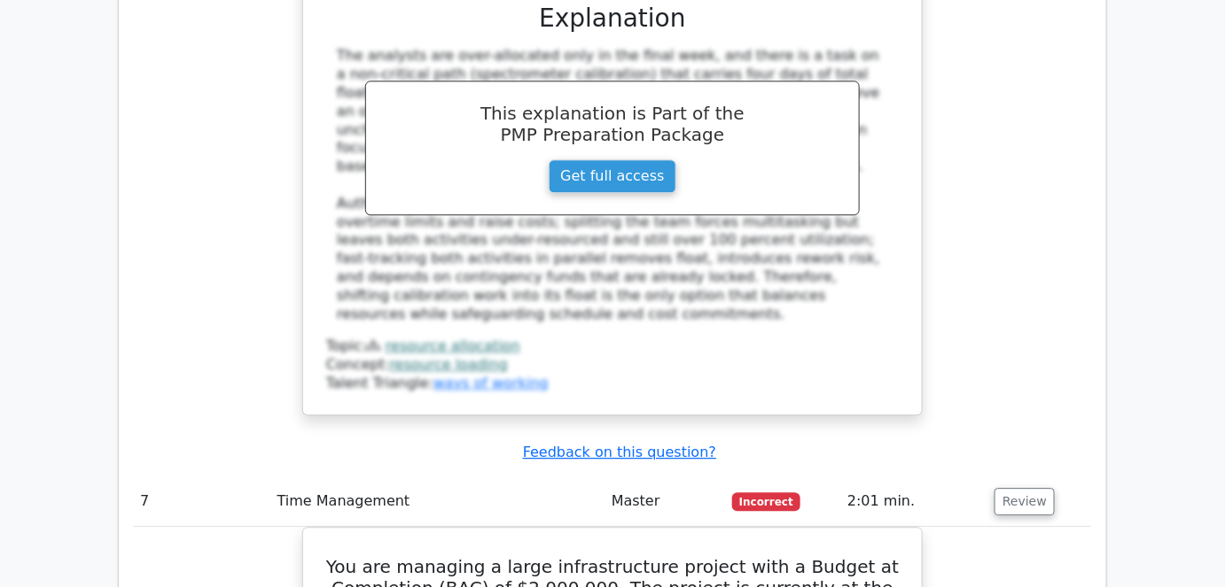
scroll to position [8215, 0]
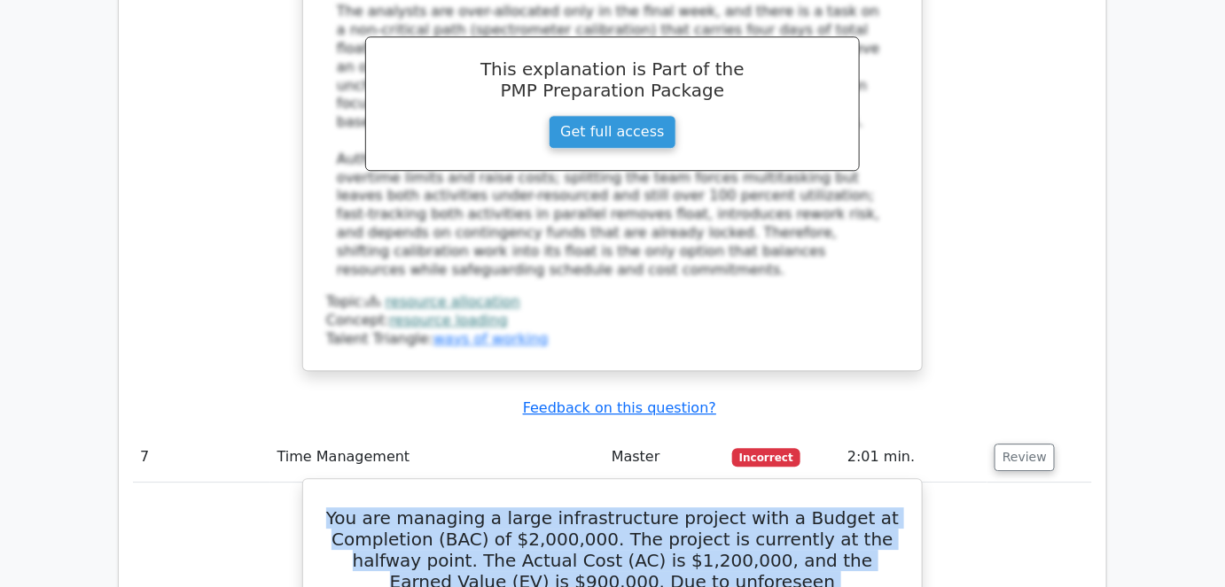
drag, startPoint x: 854, startPoint y: 157, endPoint x: 331, endPoint y: 59, distance: 531.8
click at [331, 508] on h5 "You are managing a large infrastructure project with a Budget at Completion (BA…" at bounding box center [612, 582] width 576 height 149
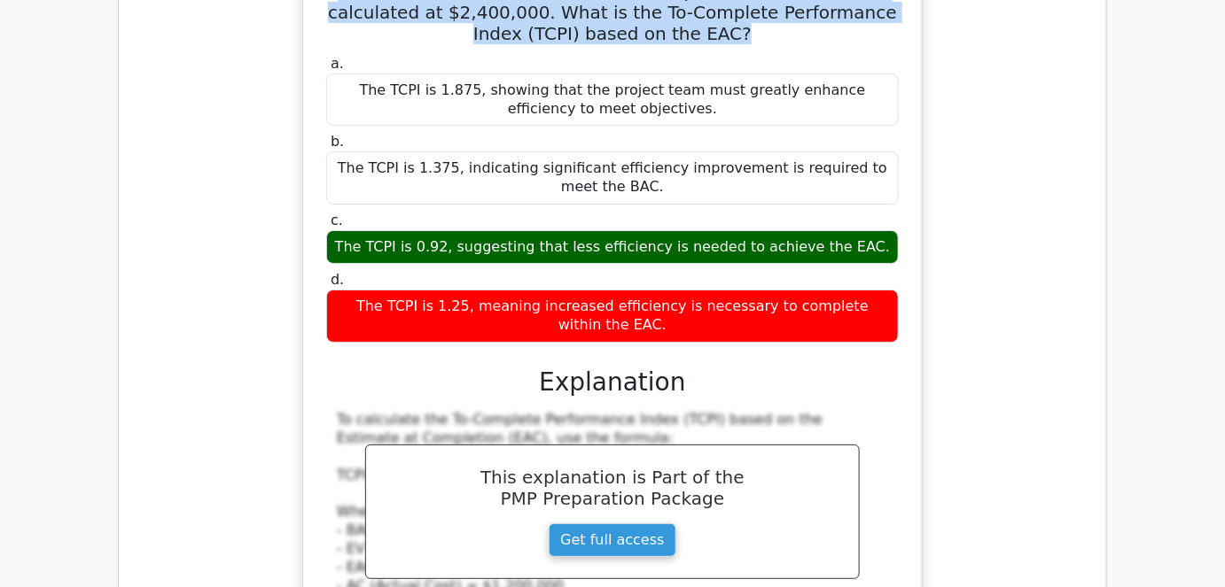
scroll to position [8860, 0]
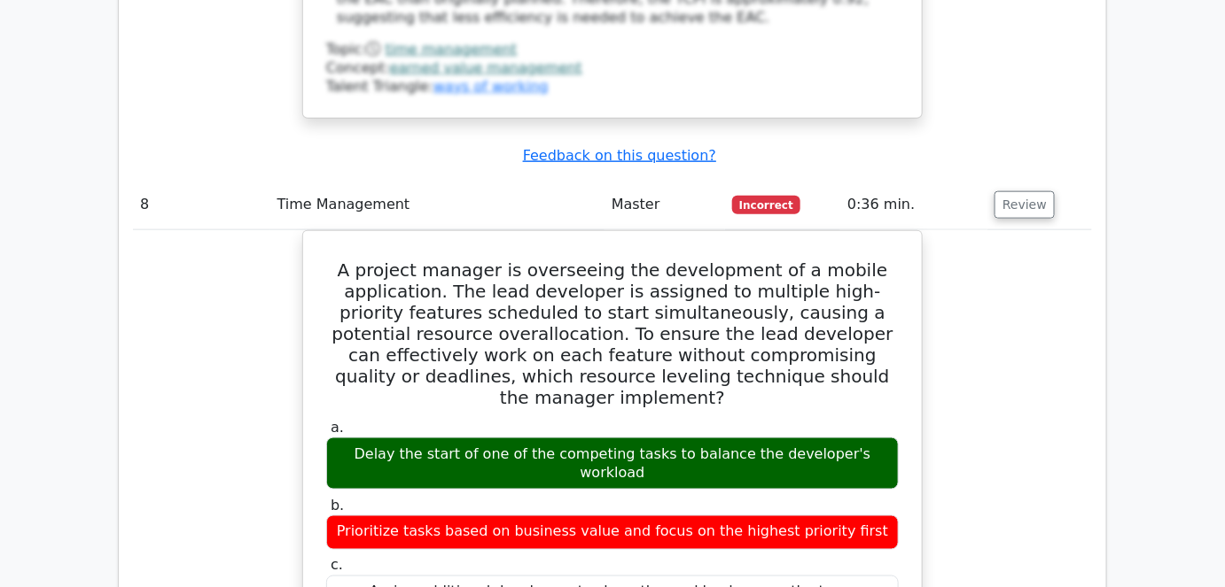
scroll to position [9826, 0]
